Goal: Information Seeking & Learning: Find specific page/section

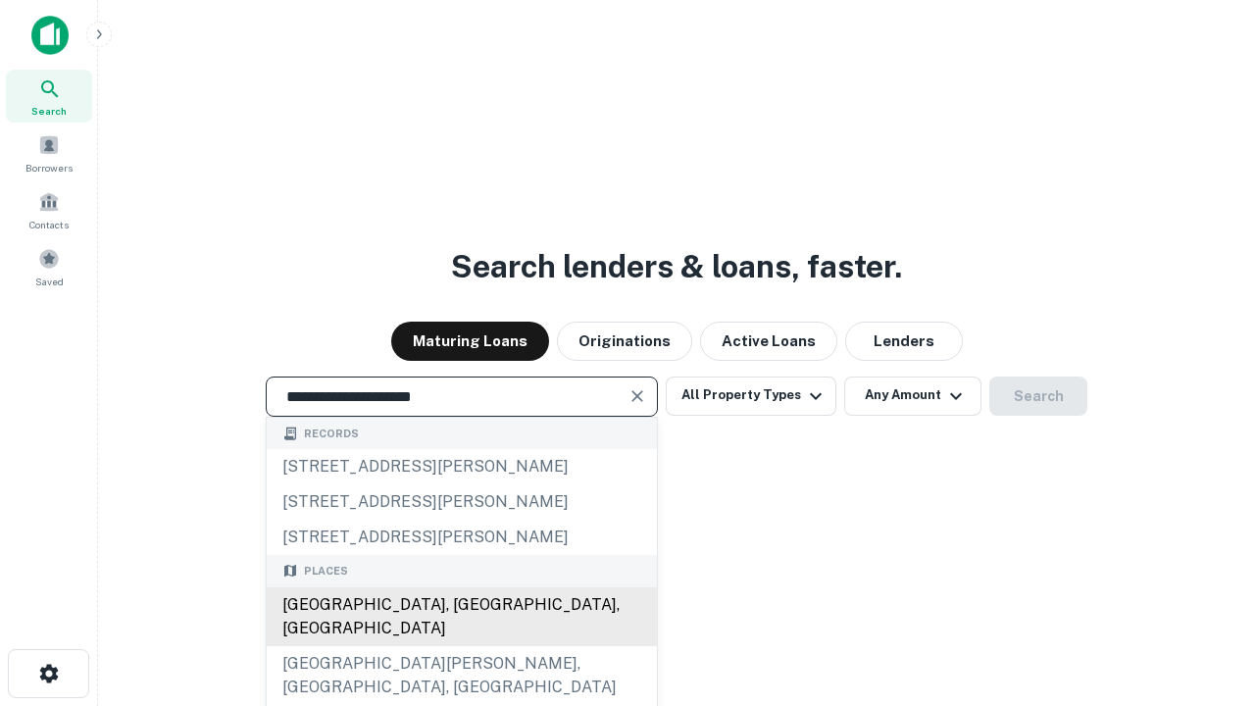
click at [461, 646] on div "[GEOGRAPHIC_DATA], [GEOGRAPHIC_DATA], [GEOGRAPHIC_DATA]" at bounding box center [462, 616] width 390 height 59
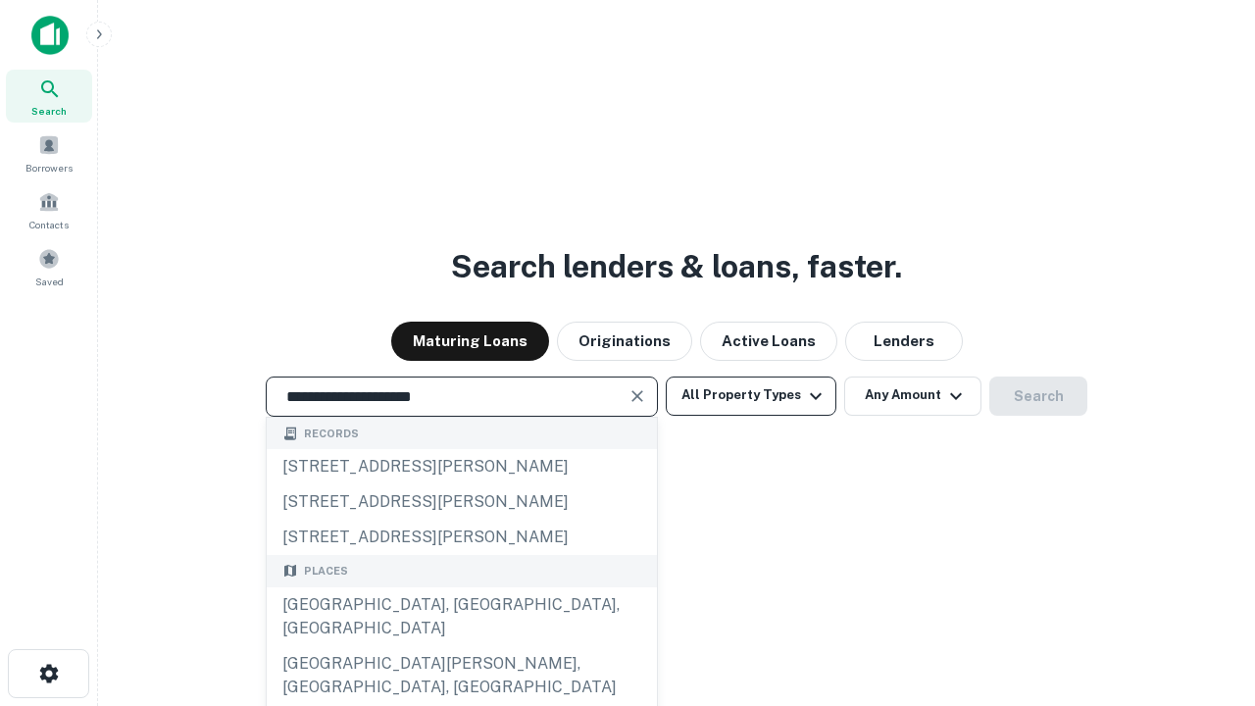
type input "**********"
click at [751, 395] on button "All Property Types" at bounding box center [751, 395] width 171 height 39
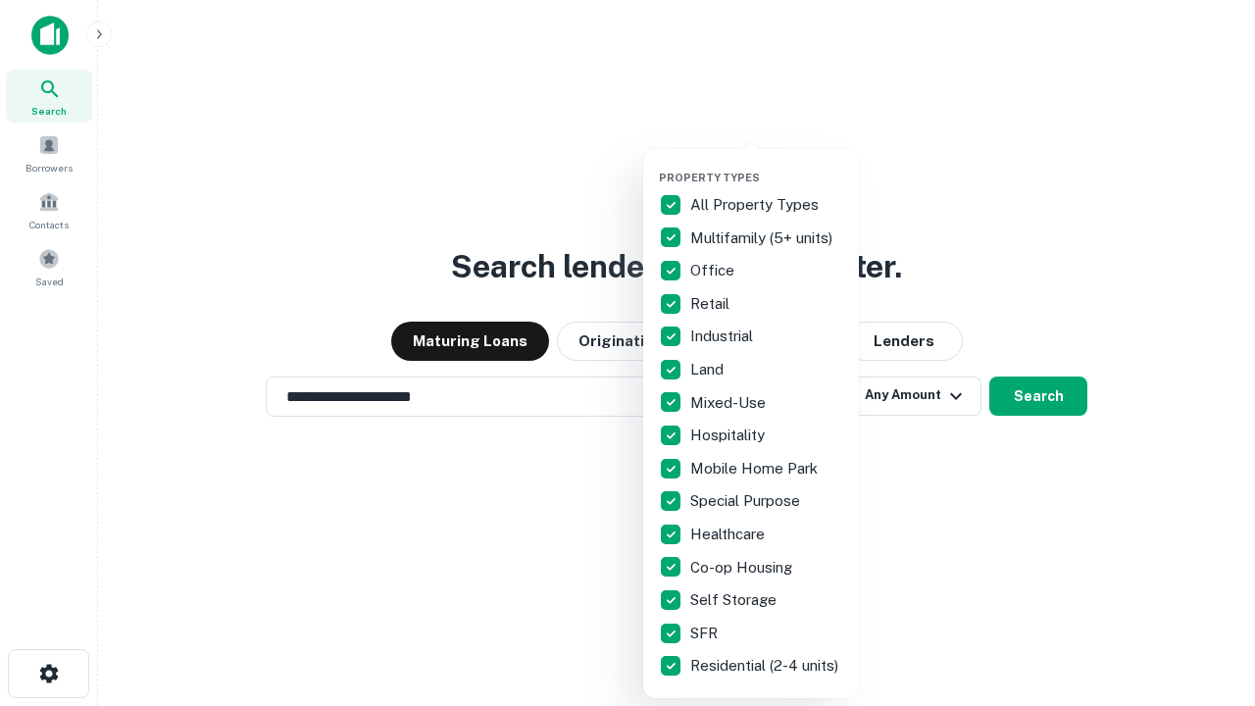
click at [767, 165] on button "button" at bounding box center [767, 165] width 216 height 1
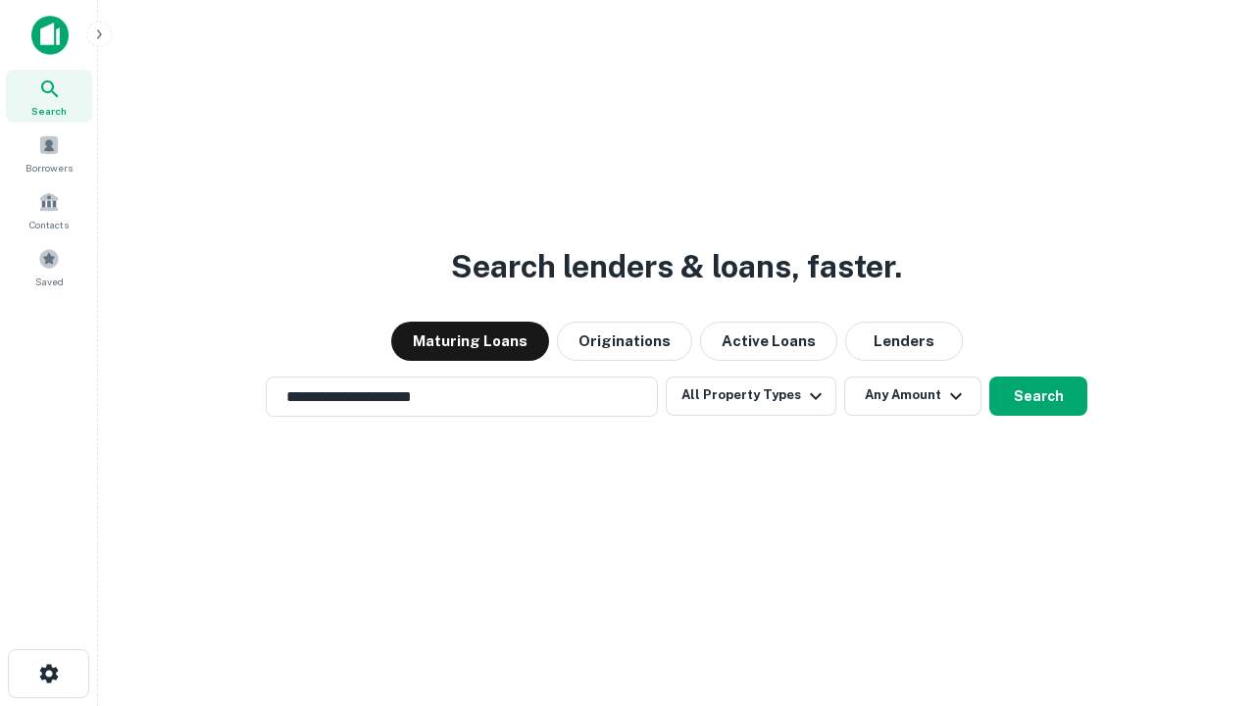
scroll to position [30, 0]
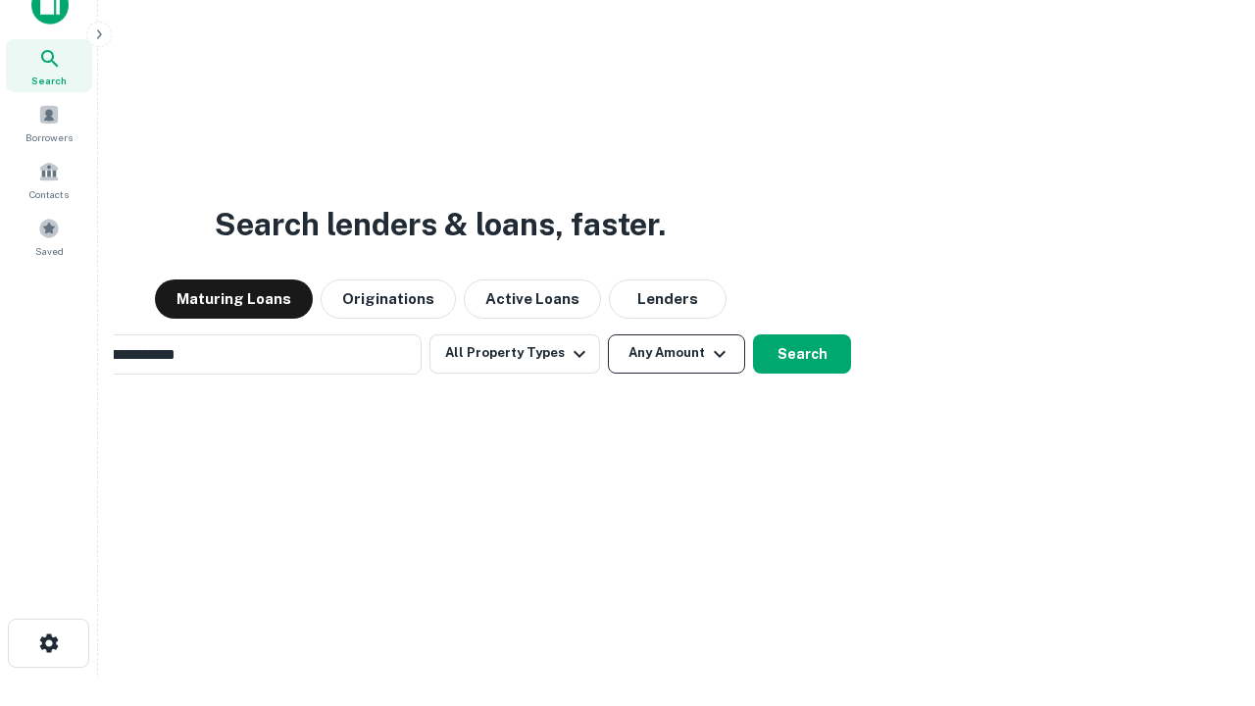
click at [608, 334] on button "Any Amount" at bounding box center [676, 353] width 137 height 39
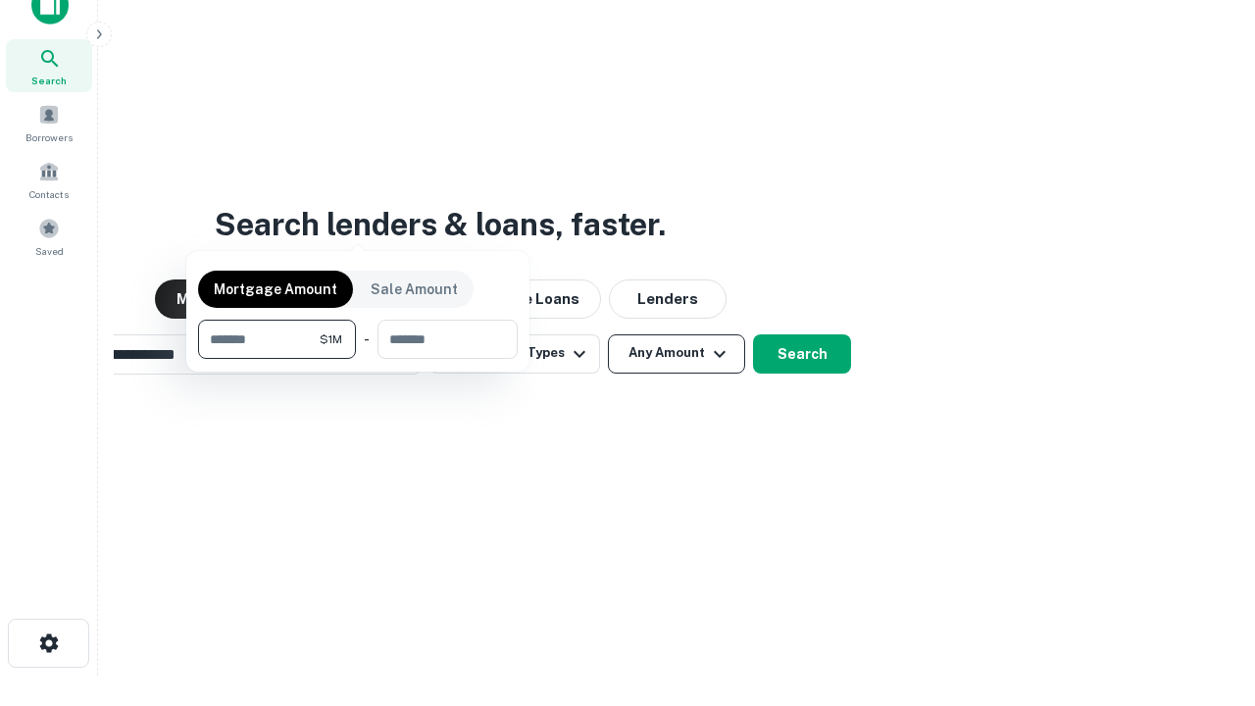
scroll to position [31, 0]
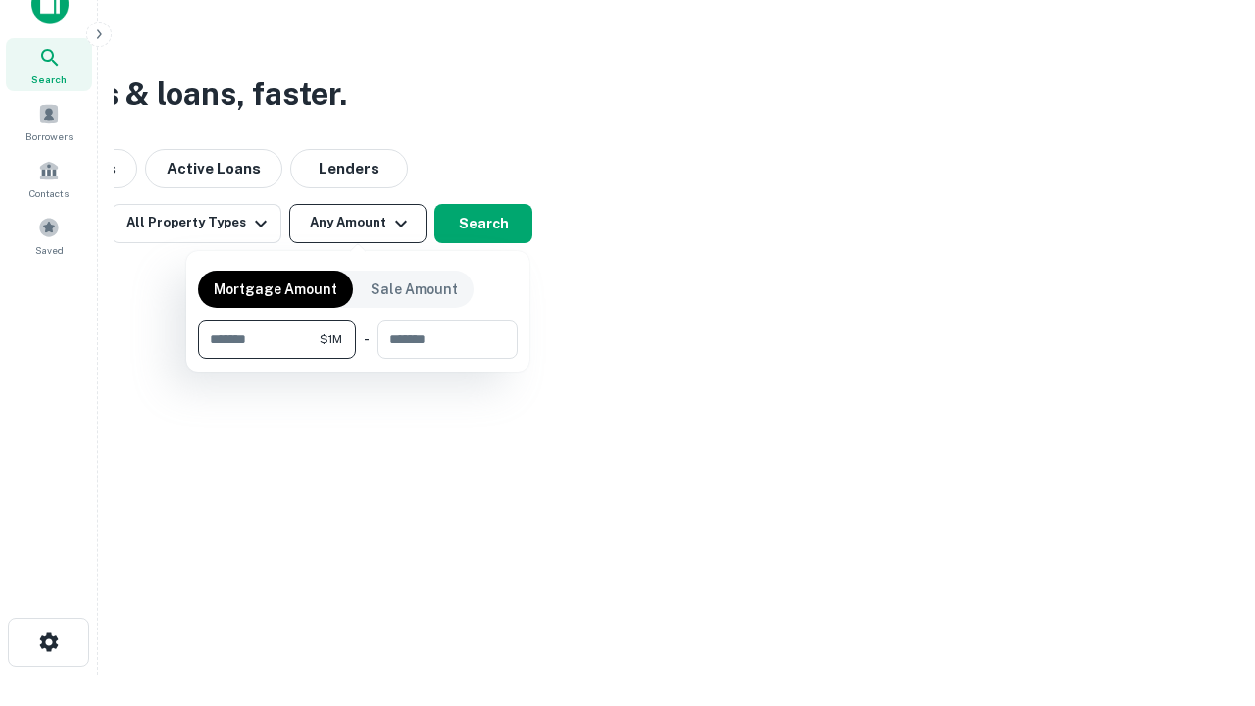
type input "*******"
click at [358, 359] on button "button" at bounding box center [358, 359] width 320 height 1
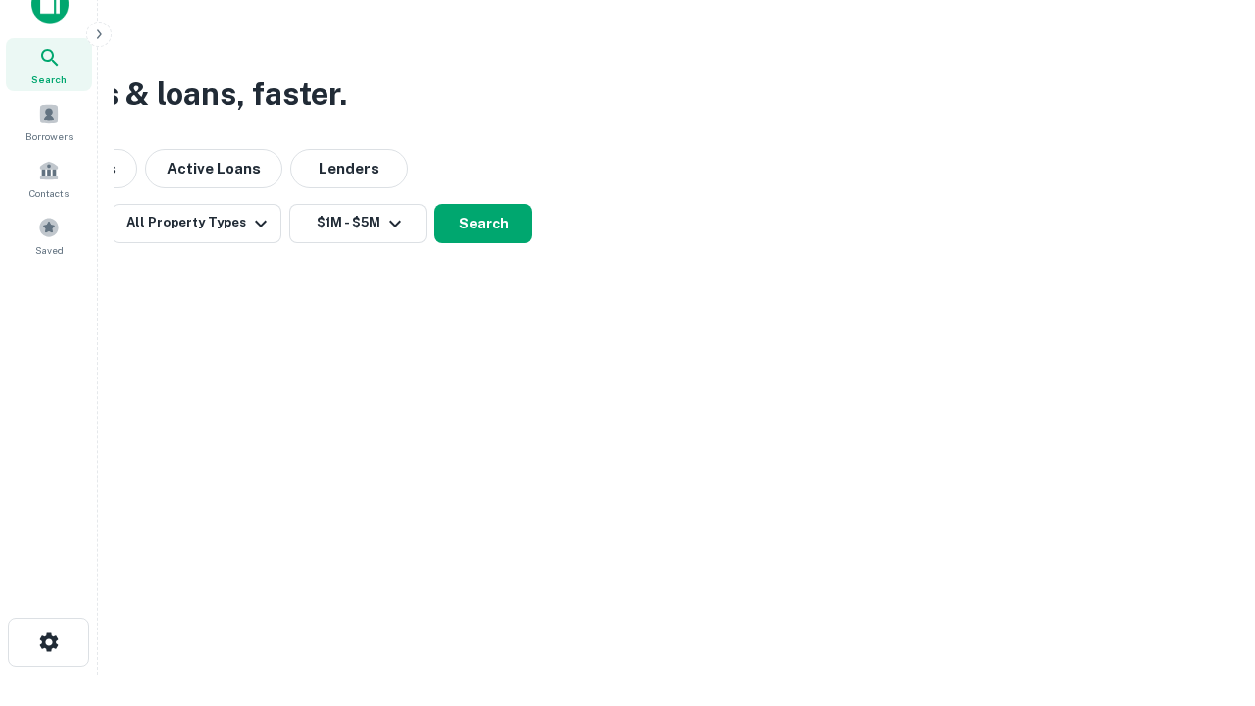
scroll to position [30, 0]
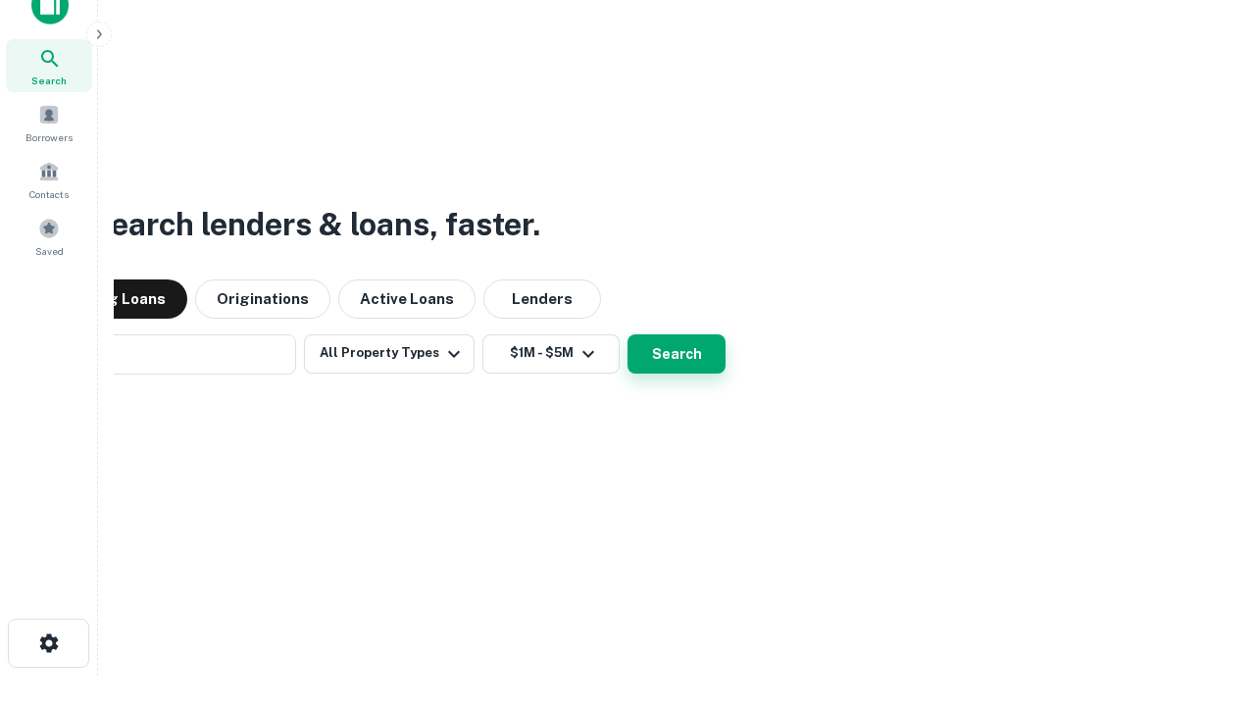
click at [627, 334] on button "Search" at bounding box center [676, 353] width 98 height 39
